Goal: Task Accomplishment & Management: Manage account settings

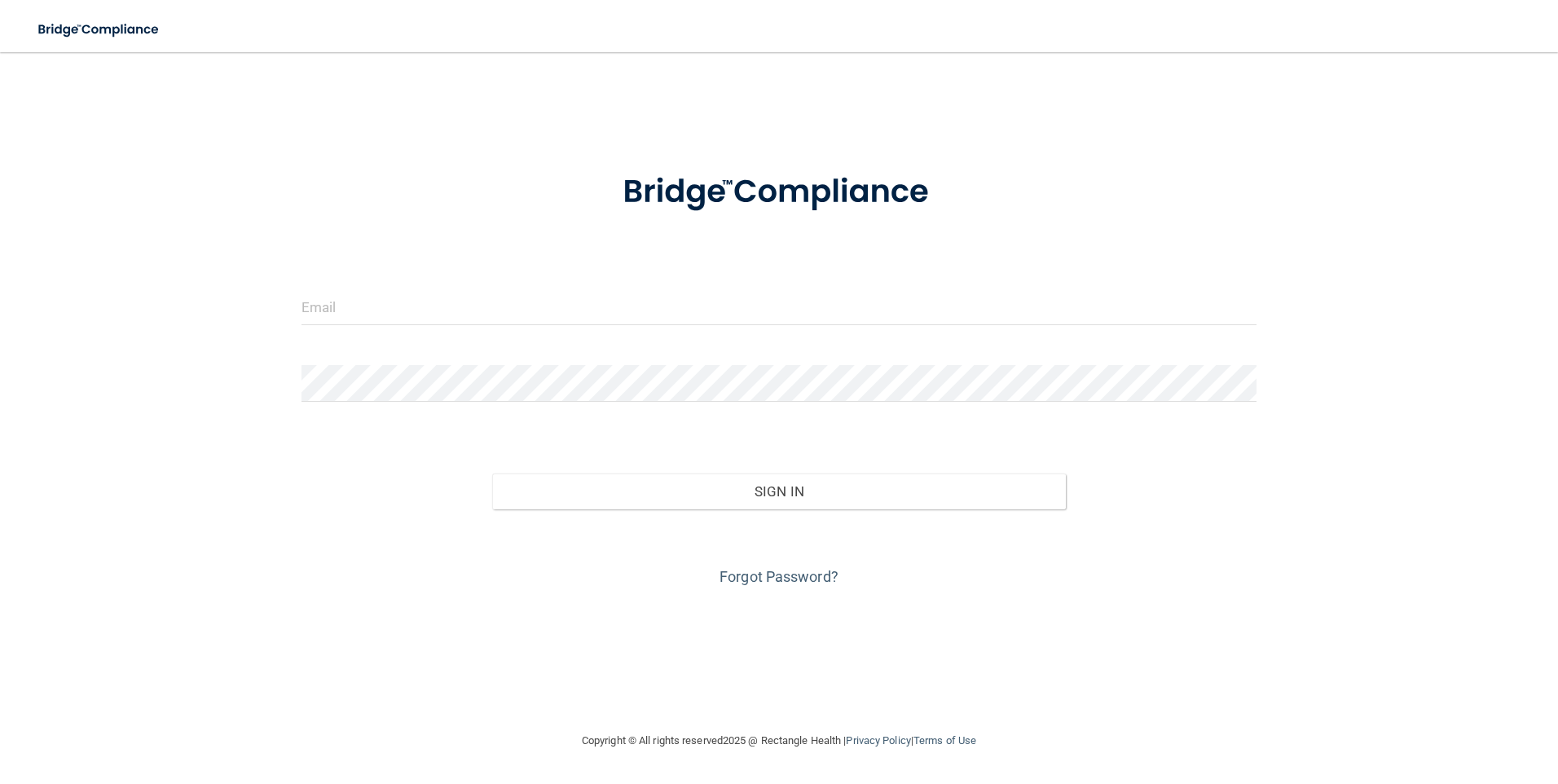
click at [1056, 272] on form "Invalid email/password. You don't have permission to access that page. Sign In …" at bounding box center [780, 370] width 956 height 440
click at [504, 308] on input "email" at bounding box center [780, 307] width 956 height 37
type input "[PERSON_NAME][EMAIL_ADDRESS][PERSON_NAME][DOMAIN_NAME]"
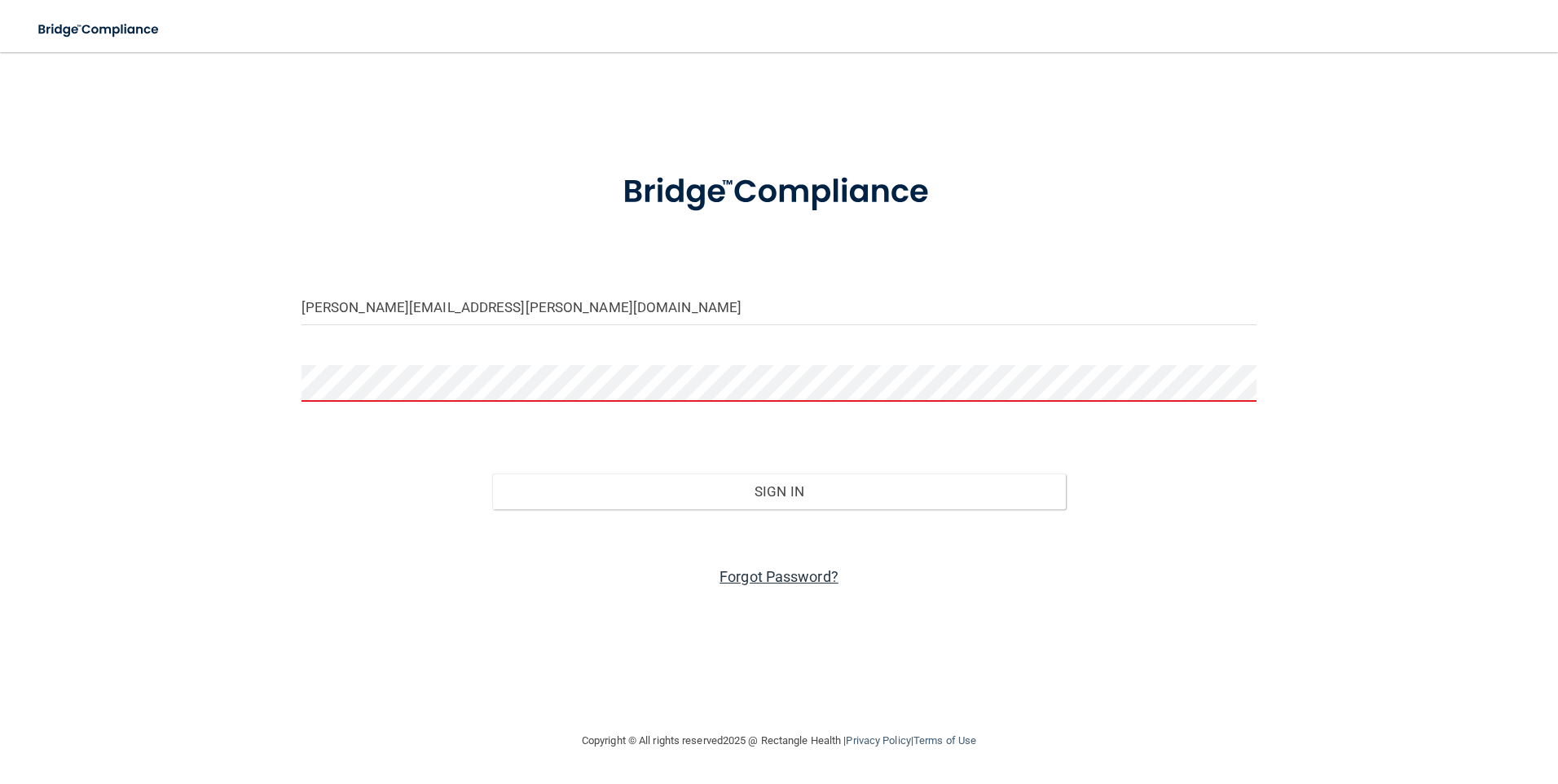
click at [789, 575] on link "Forgot Password?" at bounding box center [779, 576] width 119 height 17
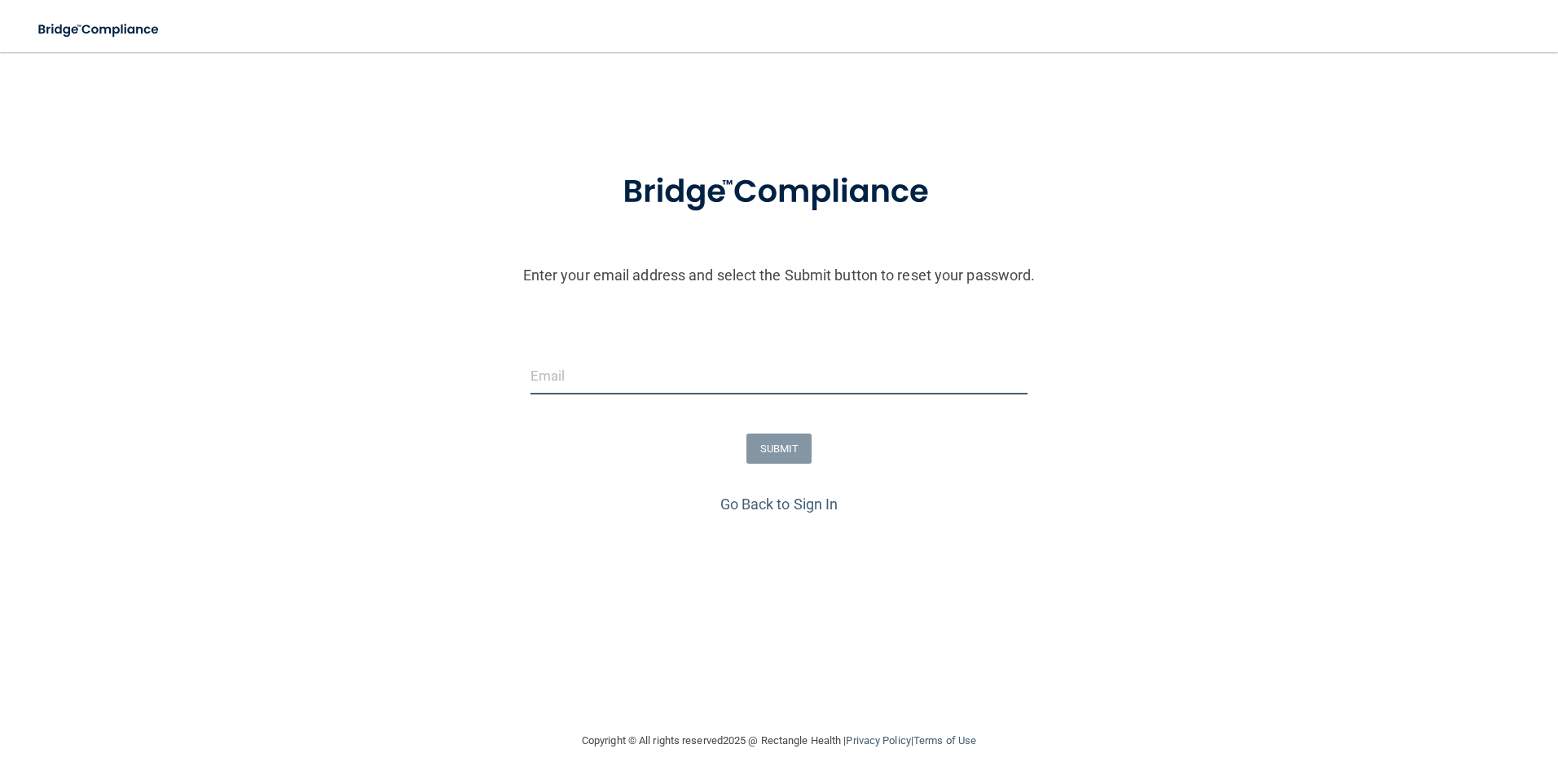
click at [668, 388] on input "email" at bounding box center [779, 376] width 498 height 37
type input "[PERSON_NAME][EMAIL_ADDRESS][PERSON_NAME][DOMAIN_NAME]"
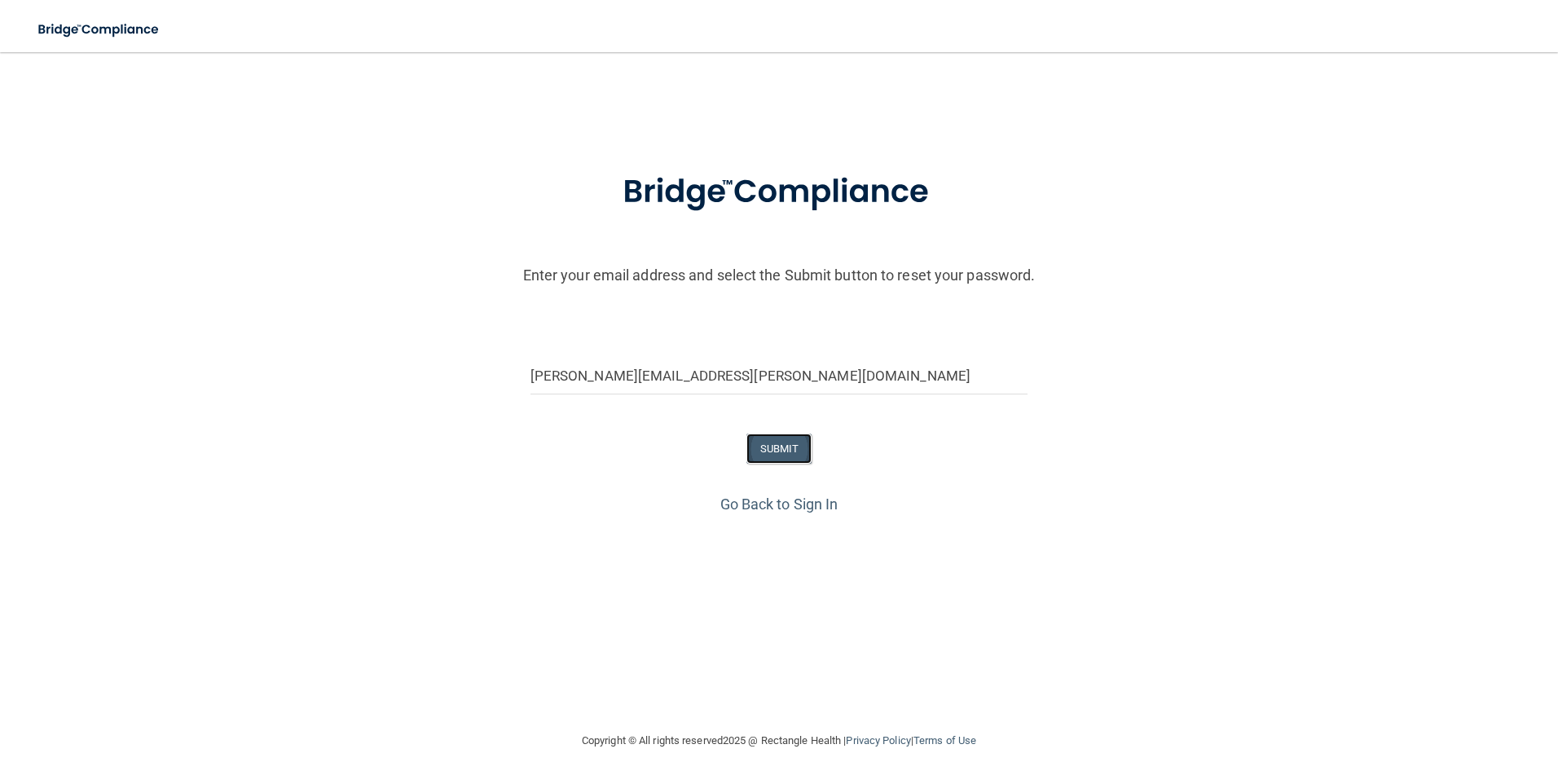
click at [789, 440] on button "SUBMIT" at bounding box center [780, 448] width 66 height 31
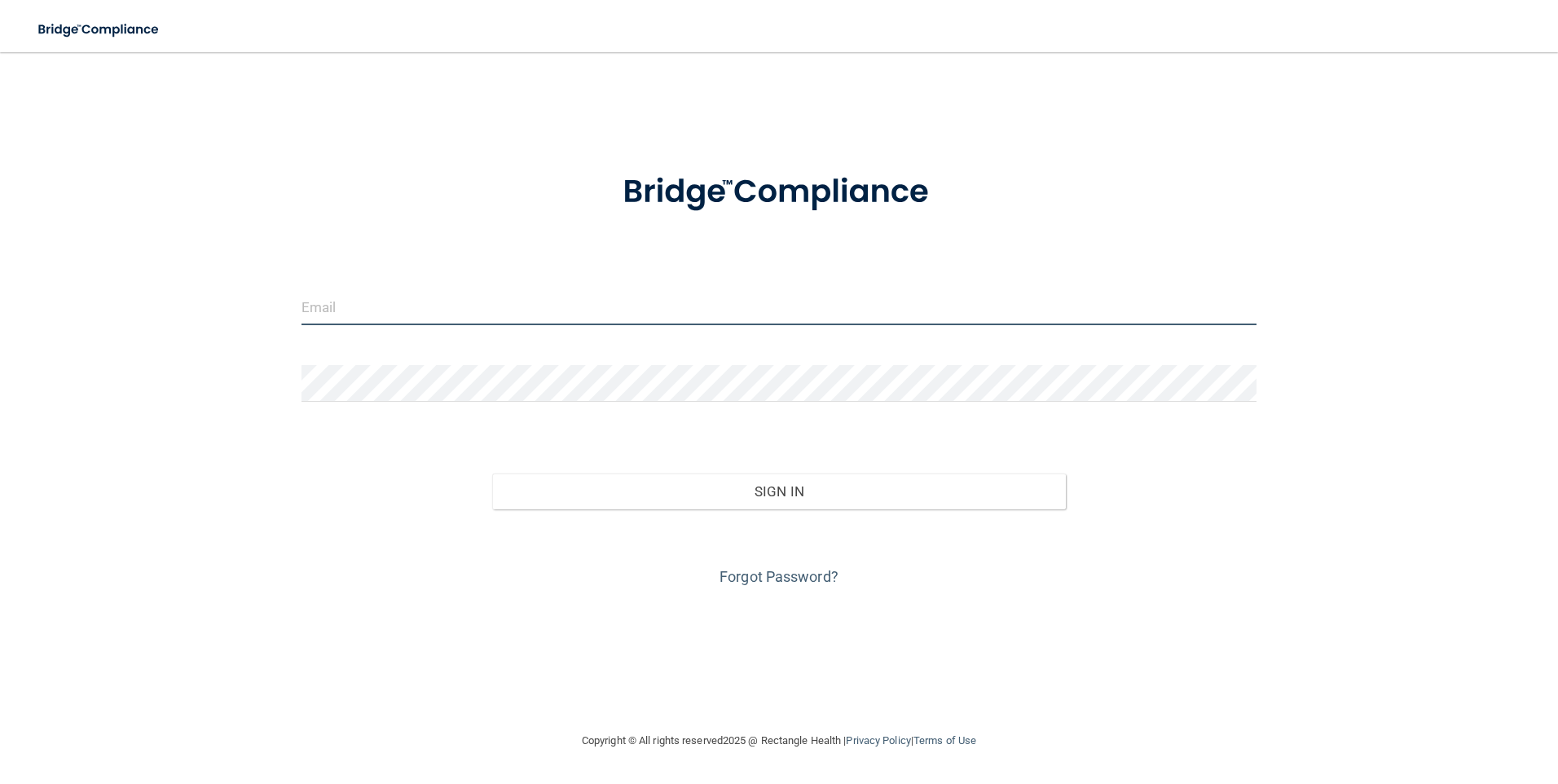
click at [946, 303] on input "email" at bounding box center [780, 307] width 956 height 37
type input "sandra.hanley@timberlanesmile.com"
click at [809, 572] on link "Forgot Password?" at bounding box center [779, 576] width 119 height 17
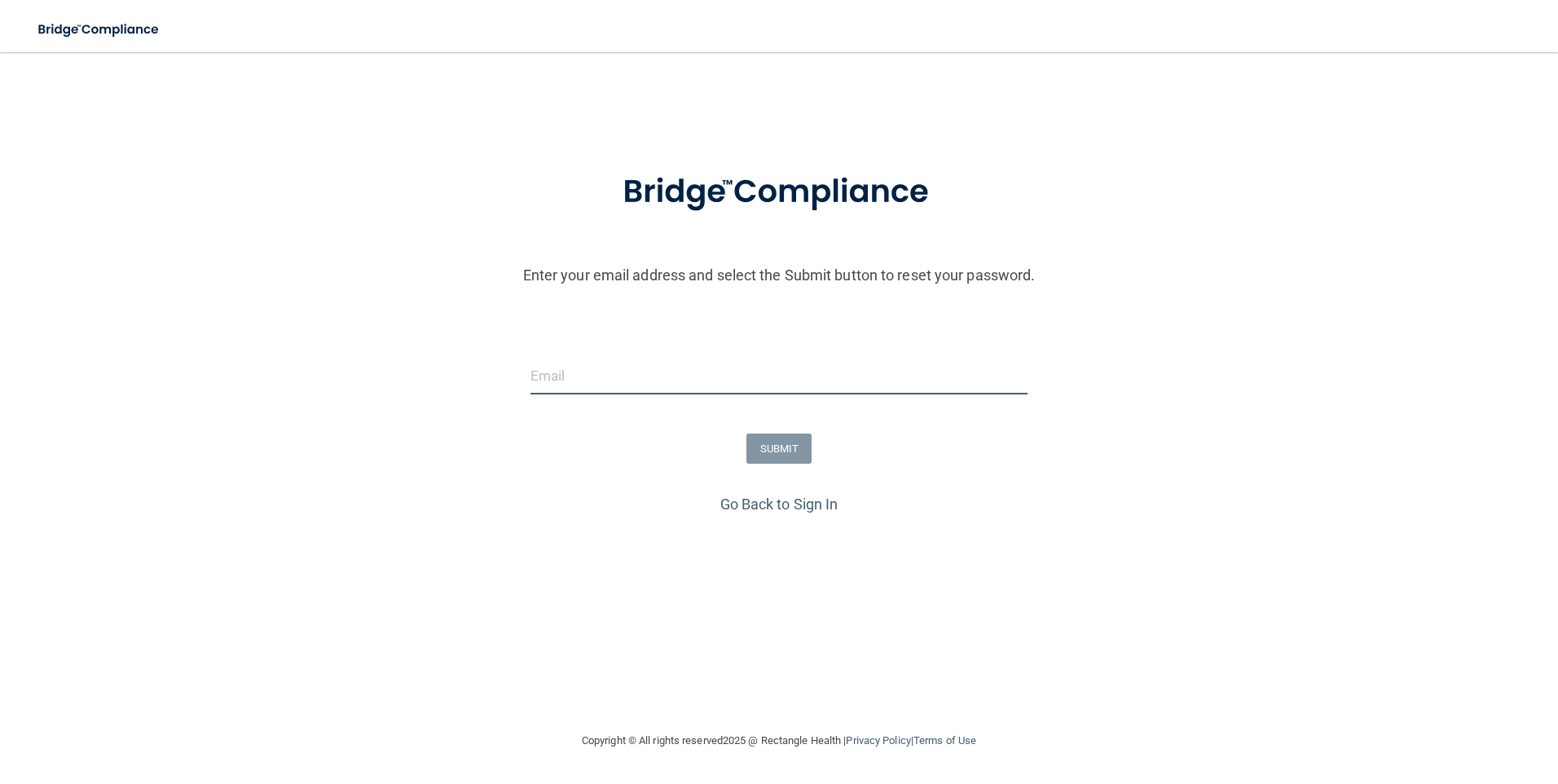
click at [615, 374] on input "email" at bounding box center [779, 376] width 498 height 37
type input "sandra.hanley@timberlanesmile.com"
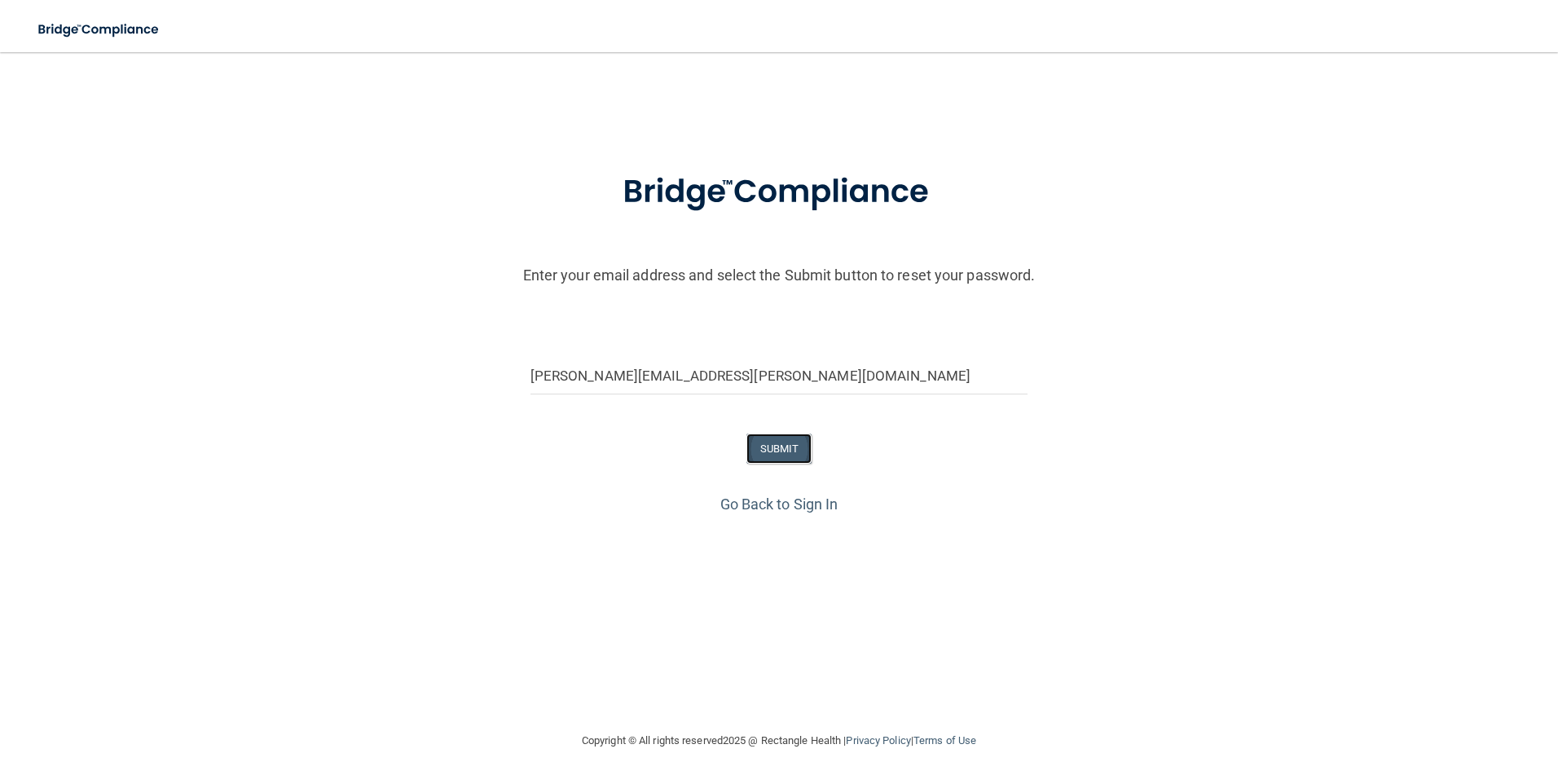
click at [766, 451] on button "SUBMIT" at bounding box center [780, 448] width 66 height 31
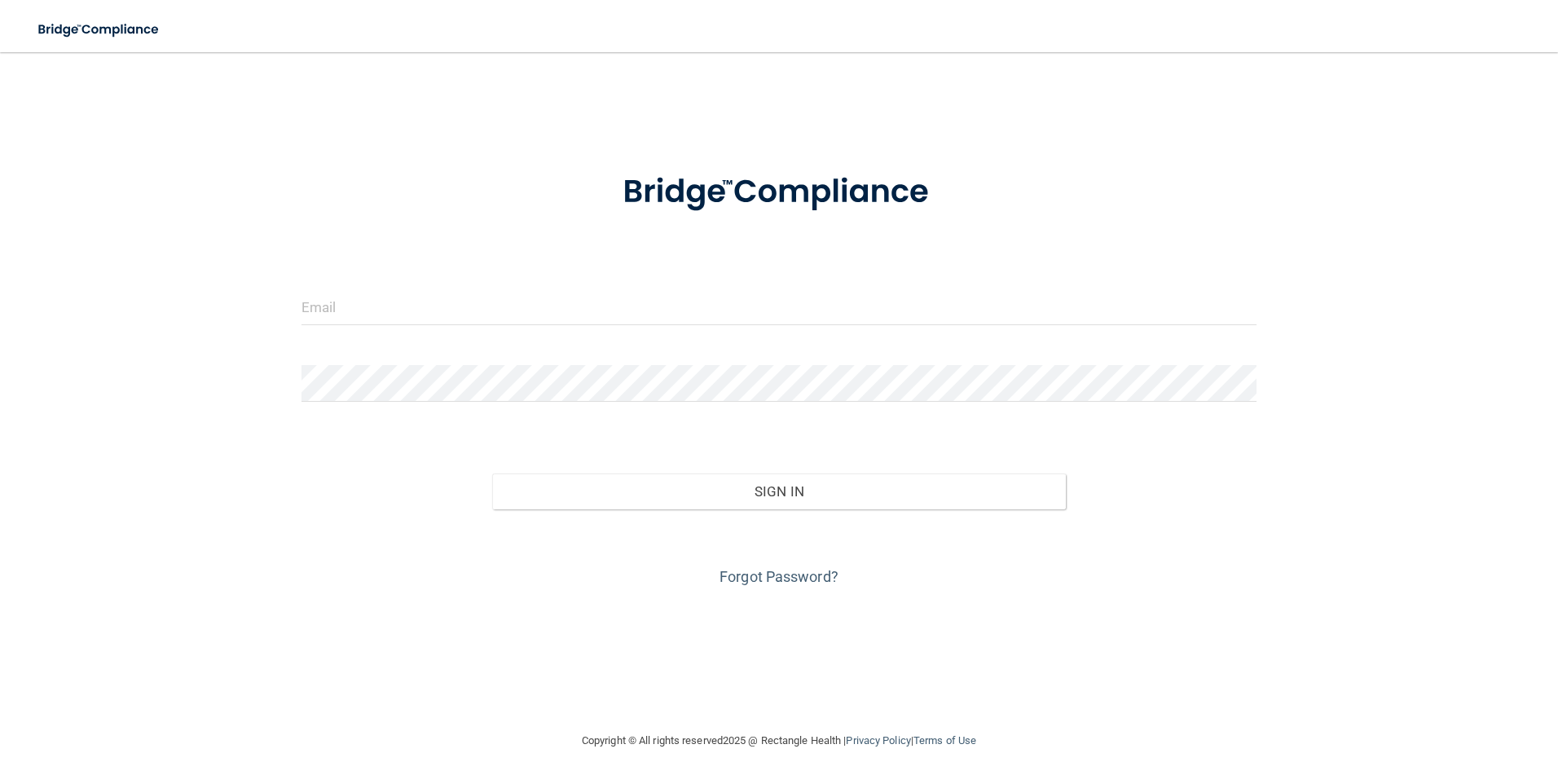
click at [476, 288] on form "Invalid email/password. You don't have permission to access that page. Sign In …" at bounding box center [780, 370] width 956 height 440
click at [413, 311] on input "email" at bounding box center [780, 307] width 956 height 37
type input "shanley@timberlanedental.com"
click at [798, 571] on link "Forgot Password?" at bounding box center [779, 576] width 119 height 17
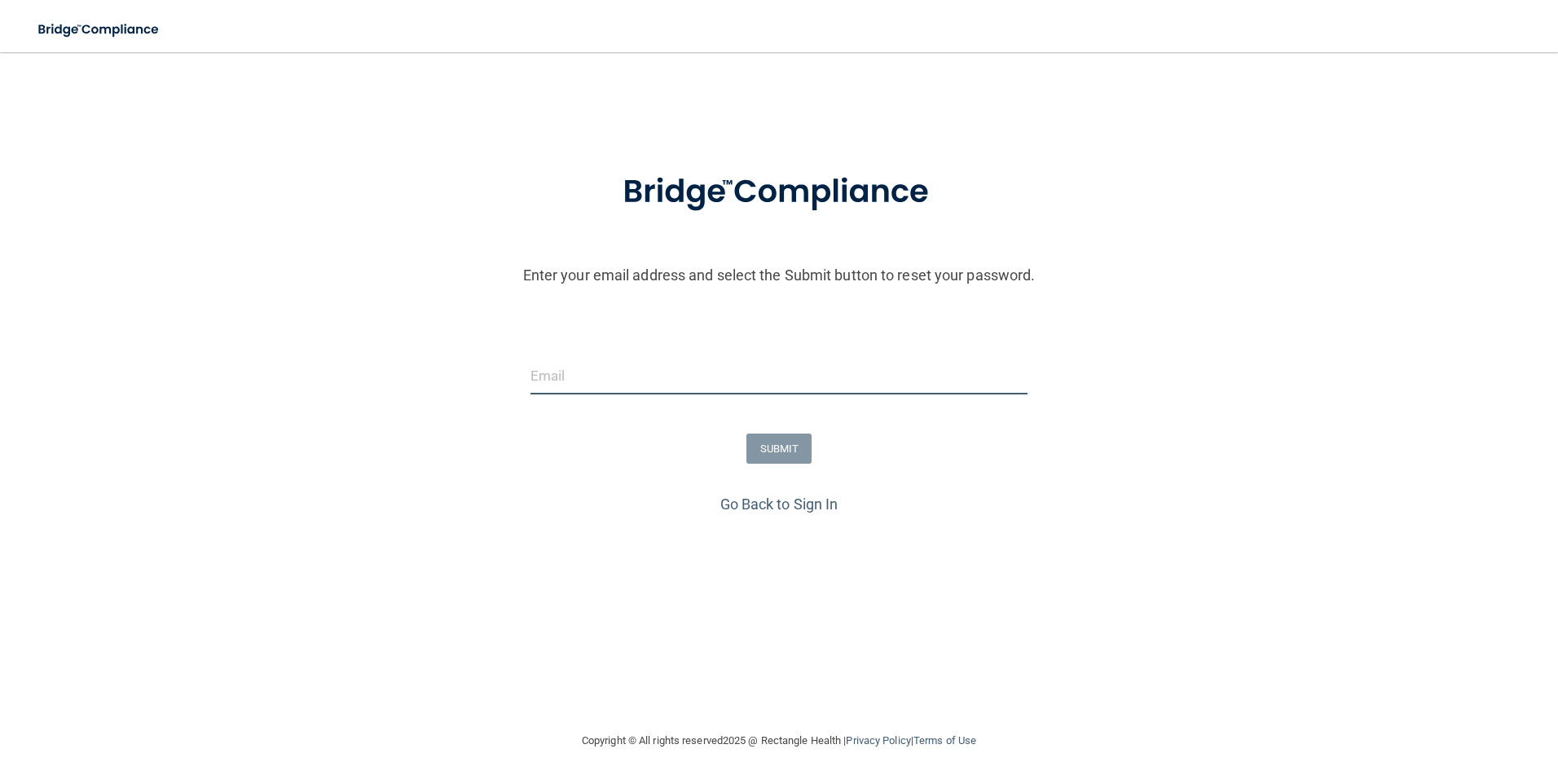
click at [661, 376] on input "email" at bounding box center [779, 376] width 498 height 37
type input "shanley@timberlanedental.com"
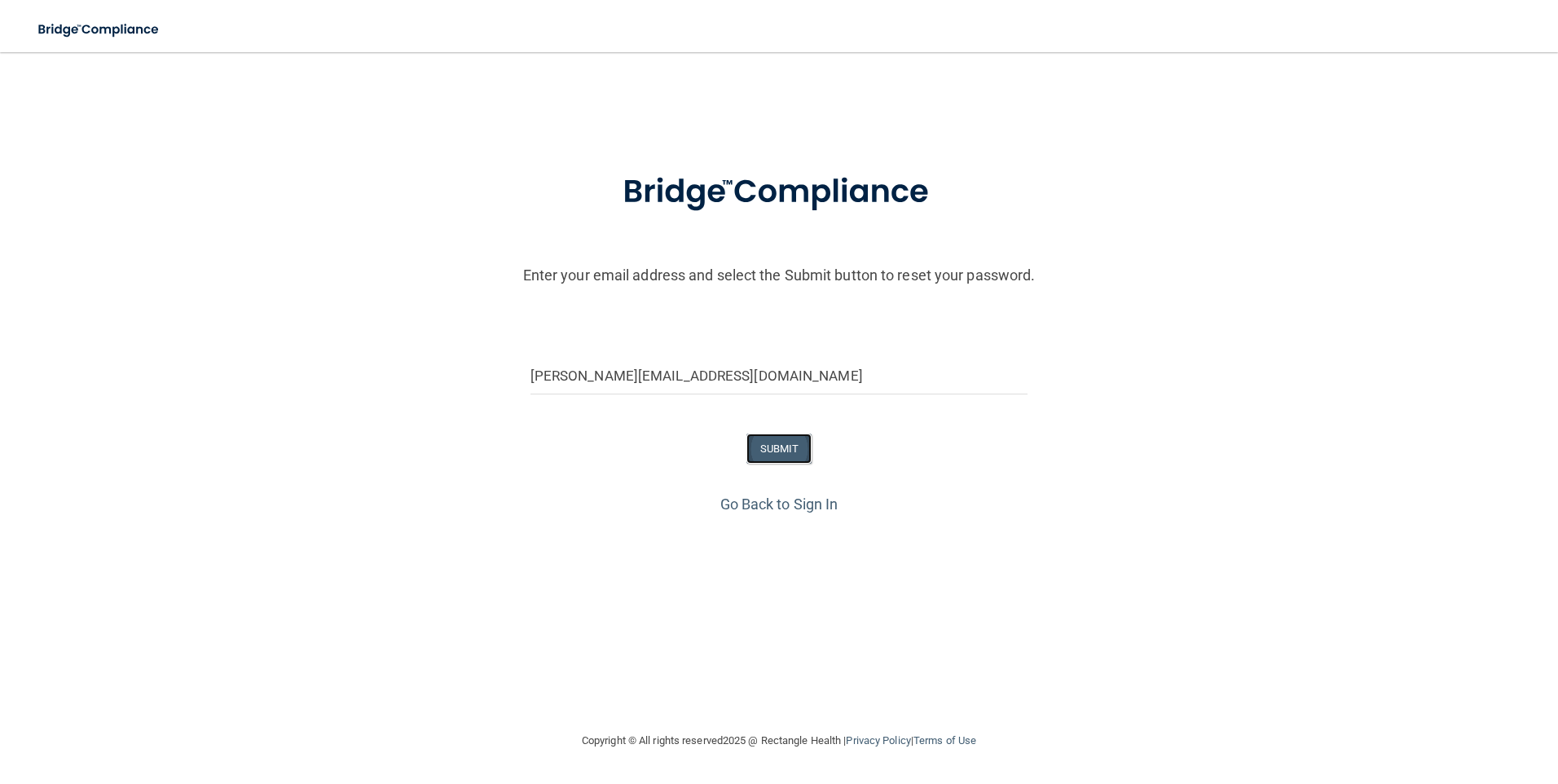
click at [784, 444] on button "SUBMIT" at bounding box center [780, 448] width 66 height 31
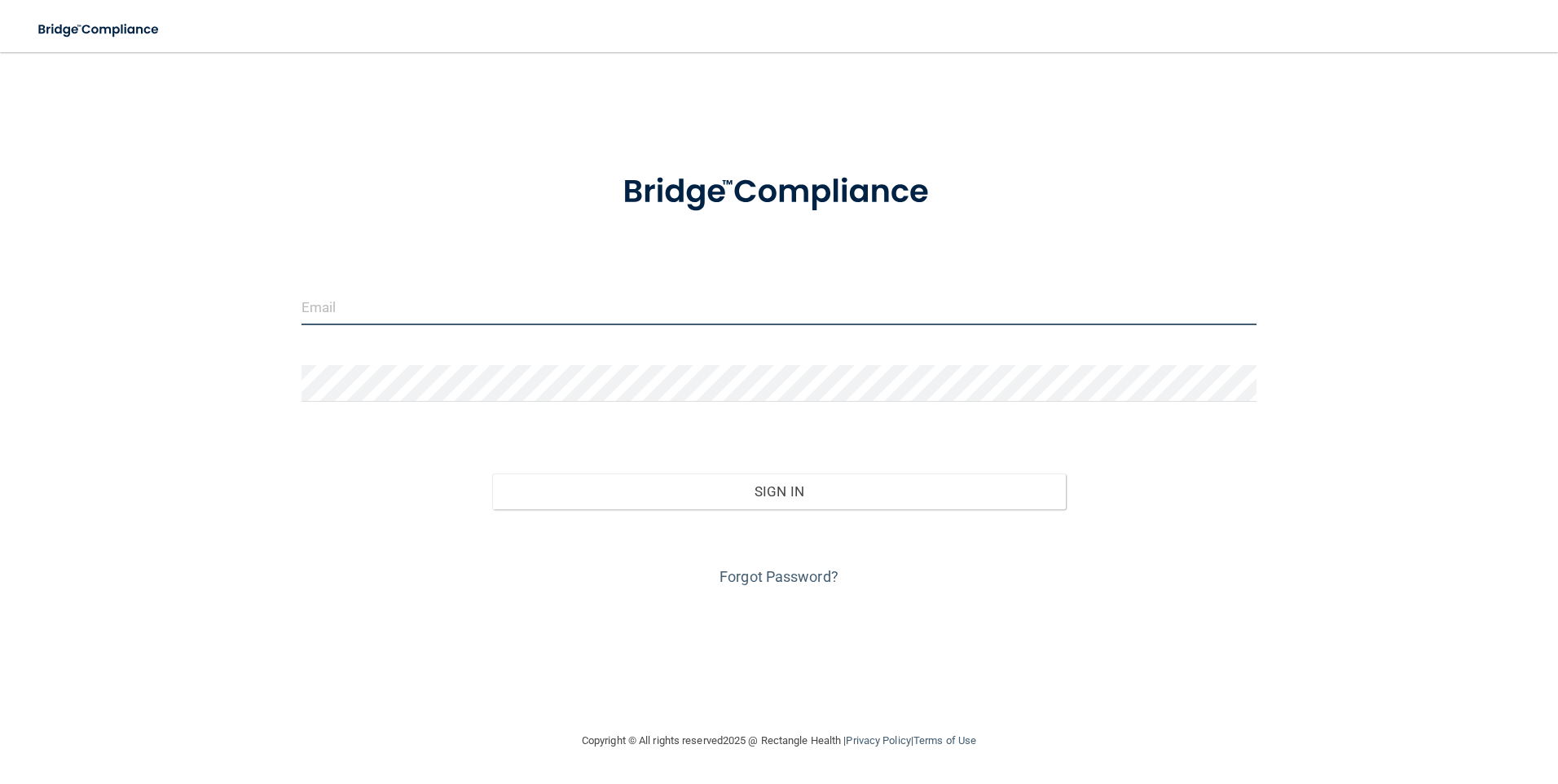
click at [589, 301] on input "email" at bounding box center [780, 307] width 956 height 37
type input "[EMAIL_ADDRESS][DOMAIN_NAME]"
click at [771, 574] on link "Forgot Password?" at bounding box center [779, 576] width 119 height 17
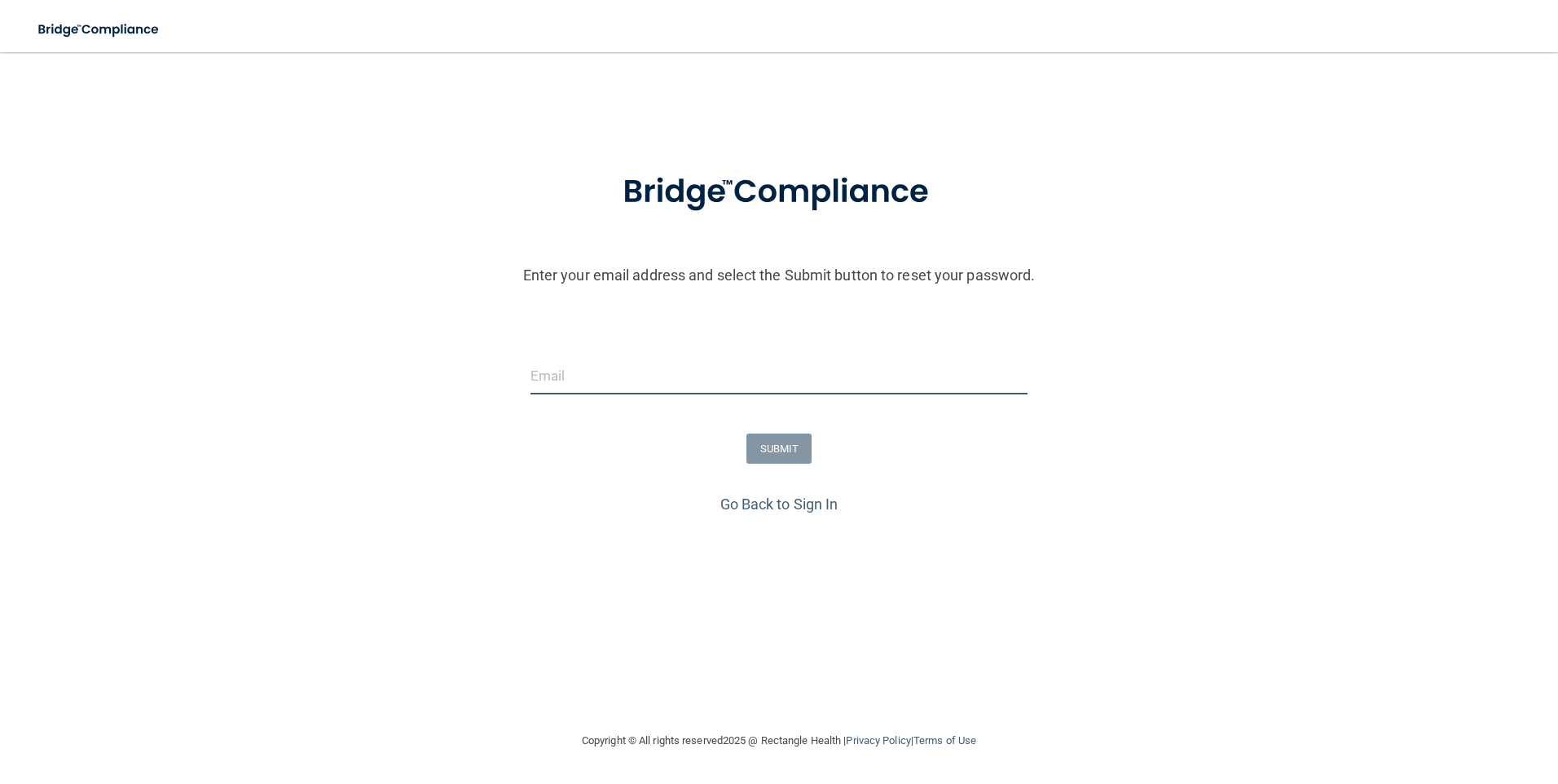
click at [692, 372] on input "email" at bounding box center [779, 376] width 498 height 37
type input "[EMAIL_ADDRESS][DOMAIN_NAME]"
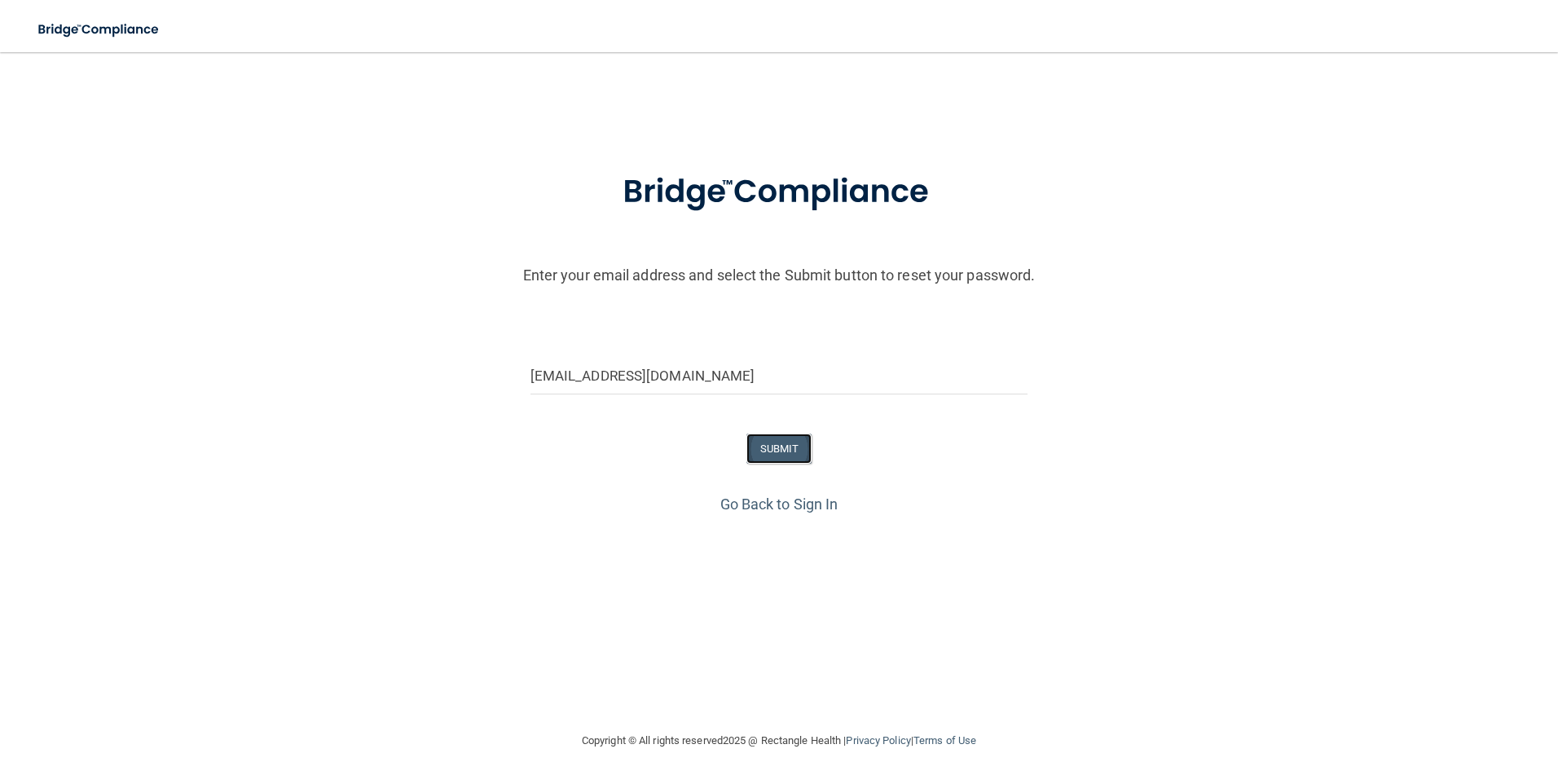
click at [797, 453] on button "SUBMIT" at bounding box center [780, 448] width 66 height 31
